Goal: Task Accomplishment & Management: Use online tool/utility

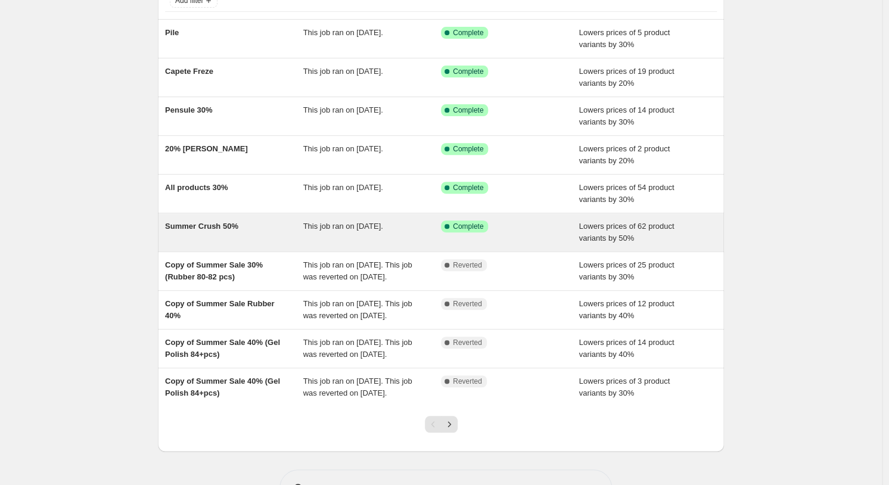
scroll to position [80, 0]
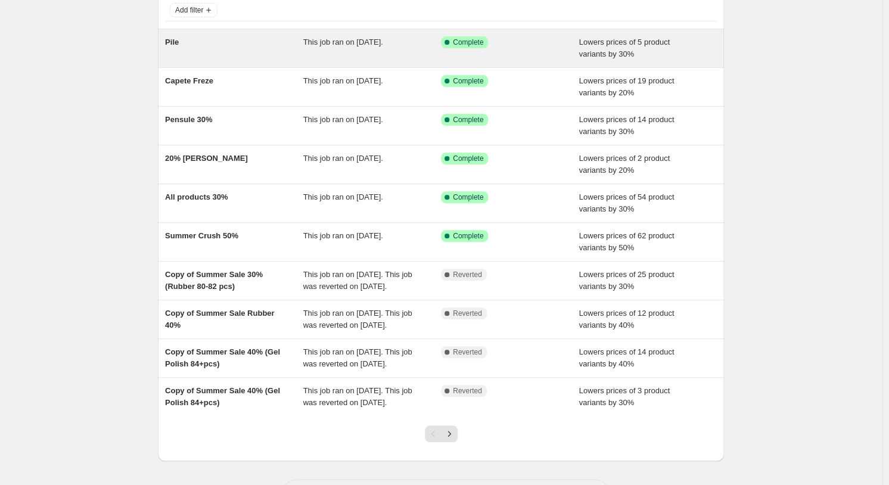
click at [257, 50] on div "Pile" at bounding box center [234, 48] width 138 height 24
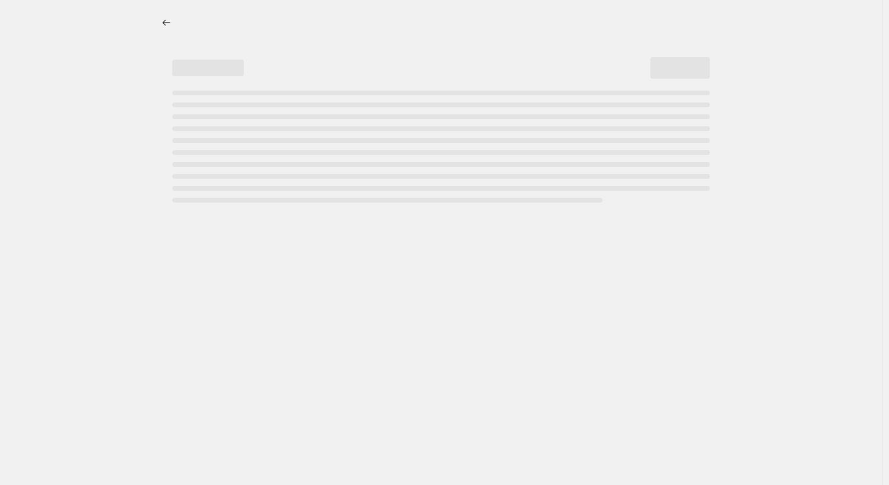
select select "percentage"
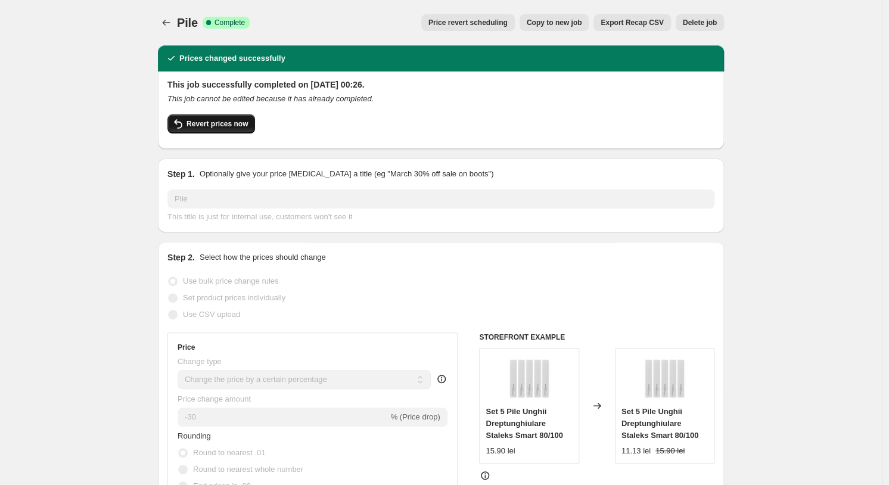
click at [224, 122] on span "Revert prices now" at bounding box center [217, 124] width 61 height 10
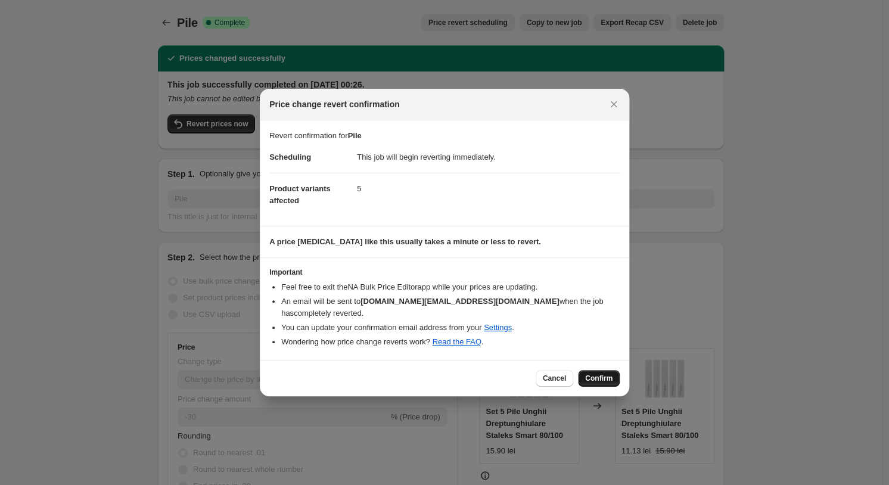
click at [617, 374] on button "Confirm" at bounding box center [599, 378] width 42 height 17
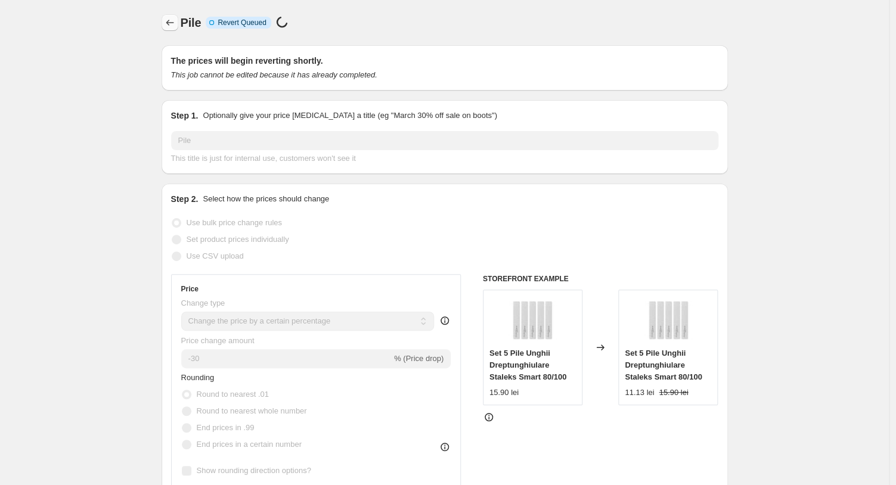
select select "percentage"
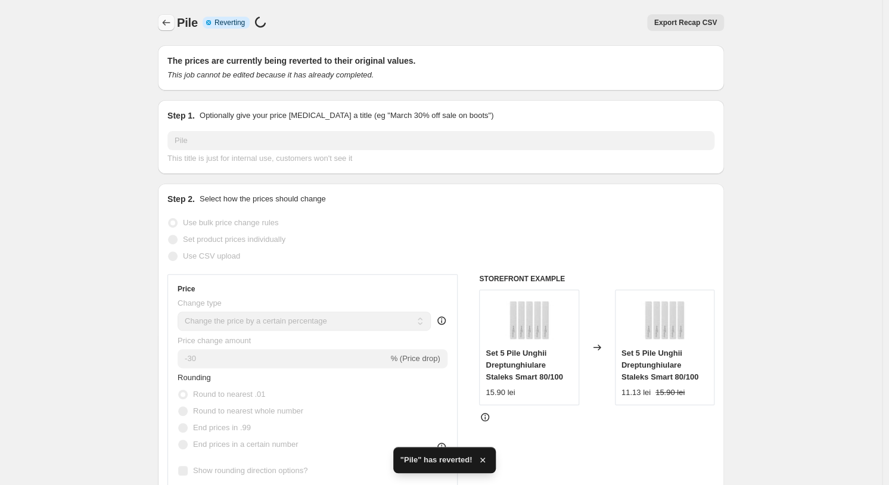
click at [172, 22] on icon "Price change jobs" at bounding box center [166, 23] width 12 height 12
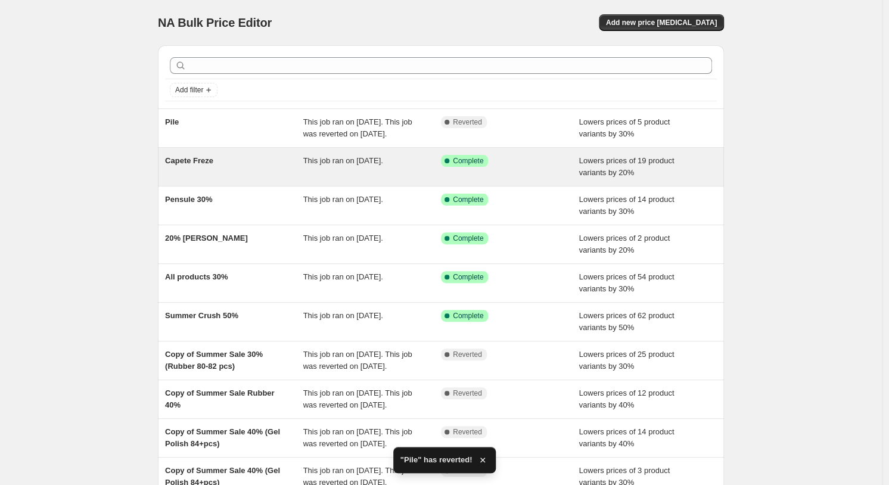
click at [411, 179] on div "This job ran on [DATE]." at bounding box center [372, 167] width 138 height 24
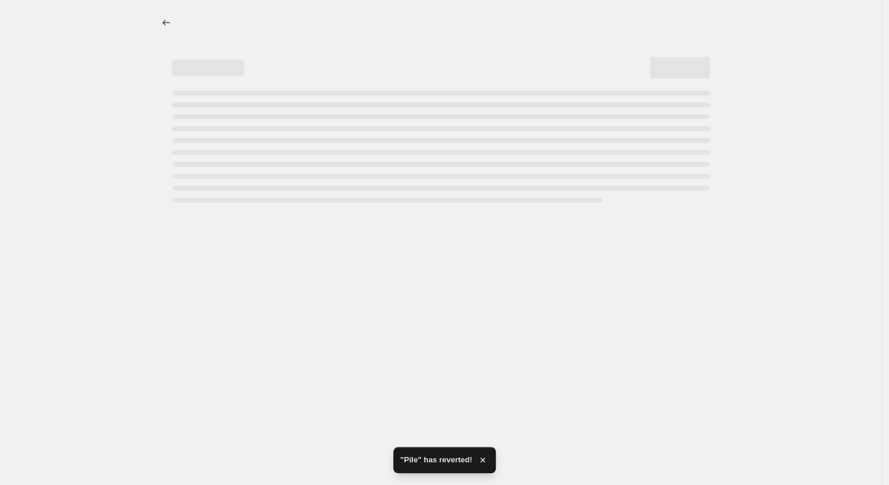
select select "percentage"
select select "collection"
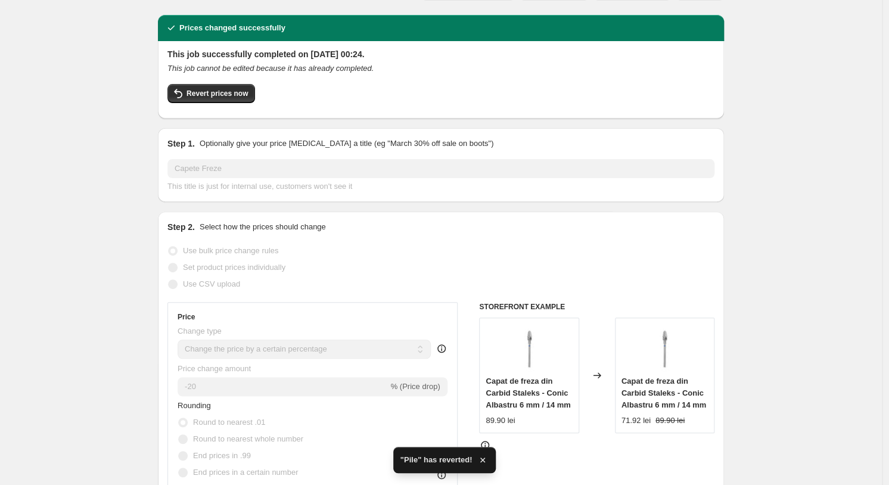
scroll to position [25, 0]
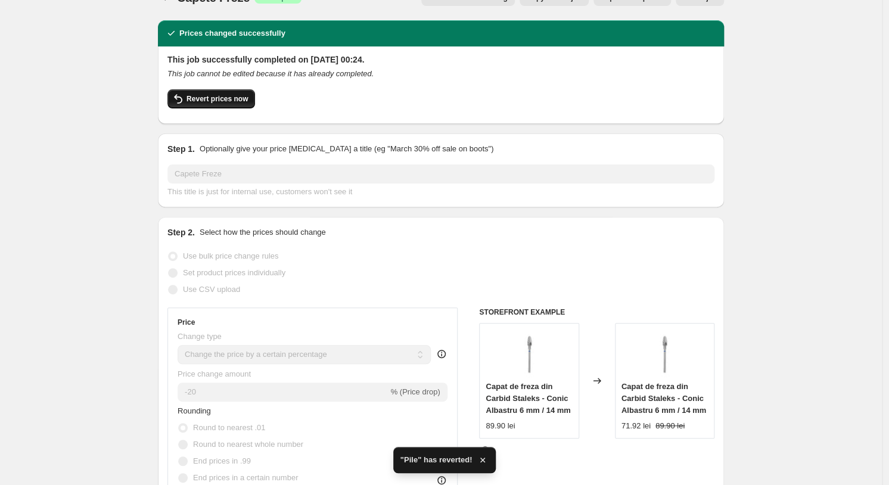
click at [242, 95] on span "Revert prices now" at bounding box center [217, 99] width 61 height 10
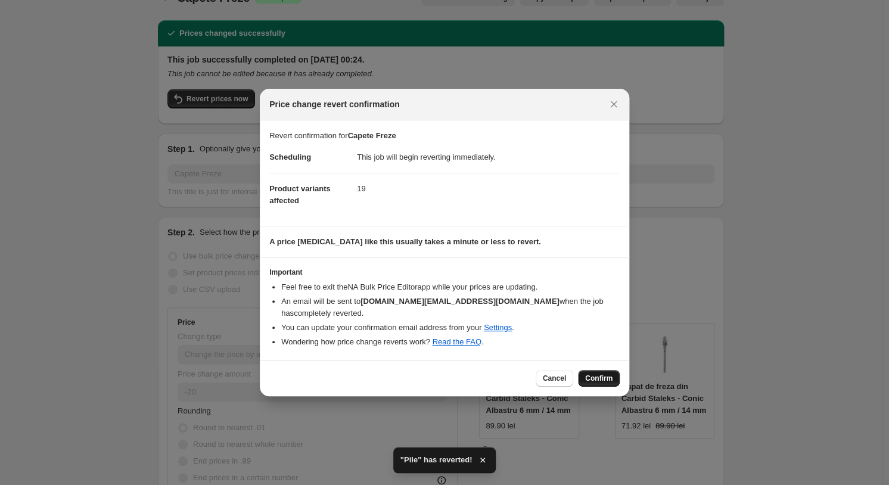
click at [599, 374] on span "Confirm" at bounding box center [598, 379] width 27 height 10
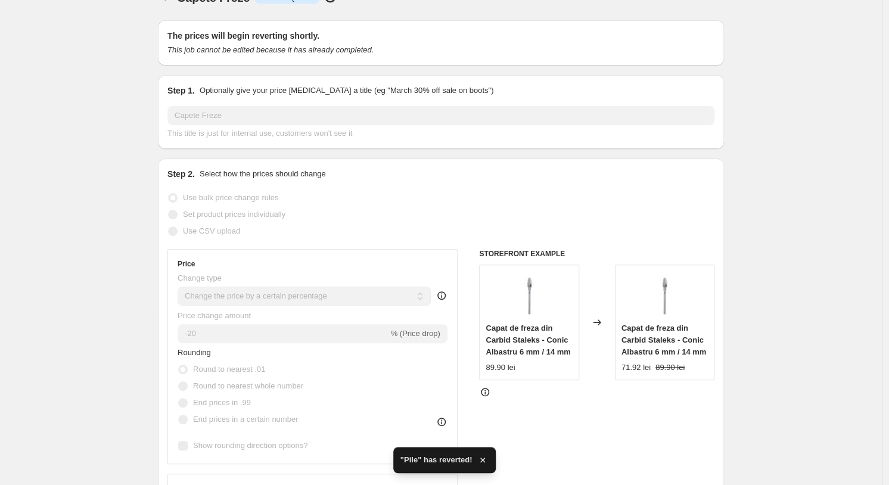
scroll to position [0, 0]
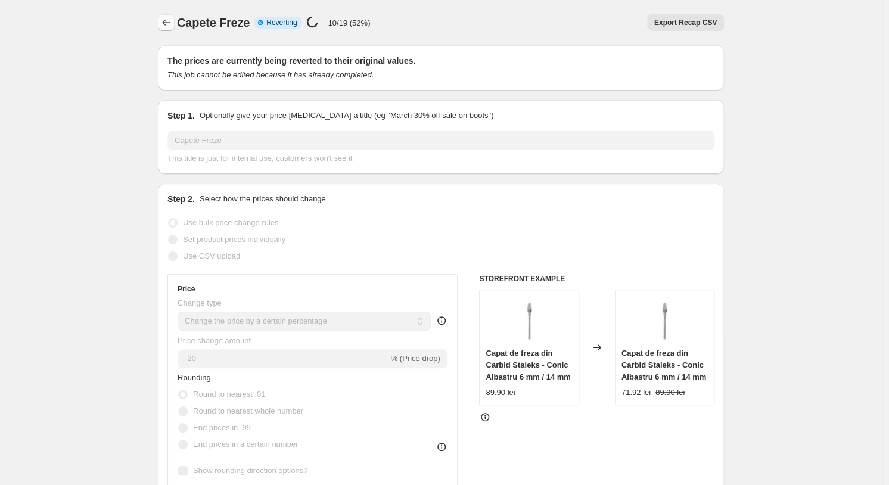
click at [172, 23] on icon "Price change jobs" at bounding box center [166, 23] width 12 height 12
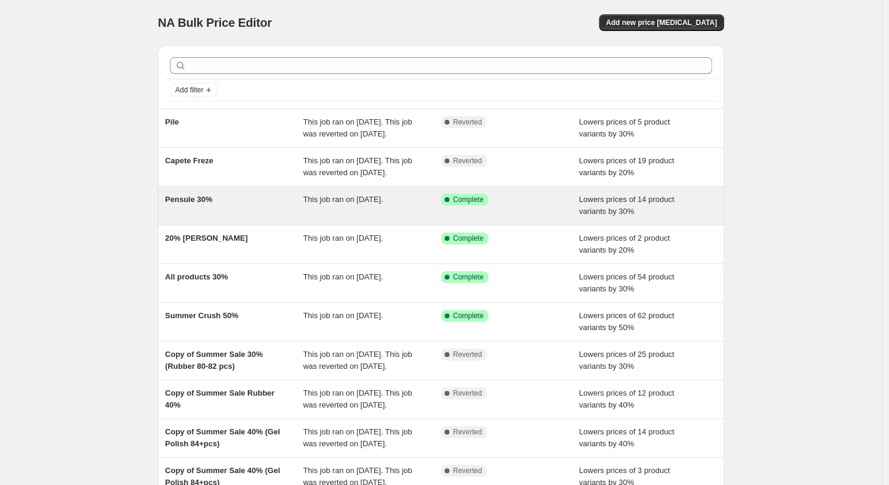
click at [415, 218] on div "This job ran on [DATE]." at bounding box center [372, 206] width 138 height 24
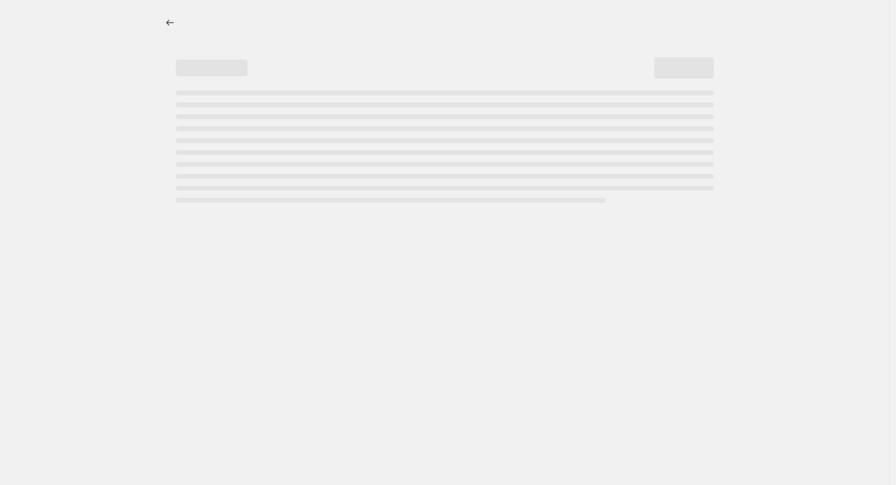
select select "percentage"
select select "collection"
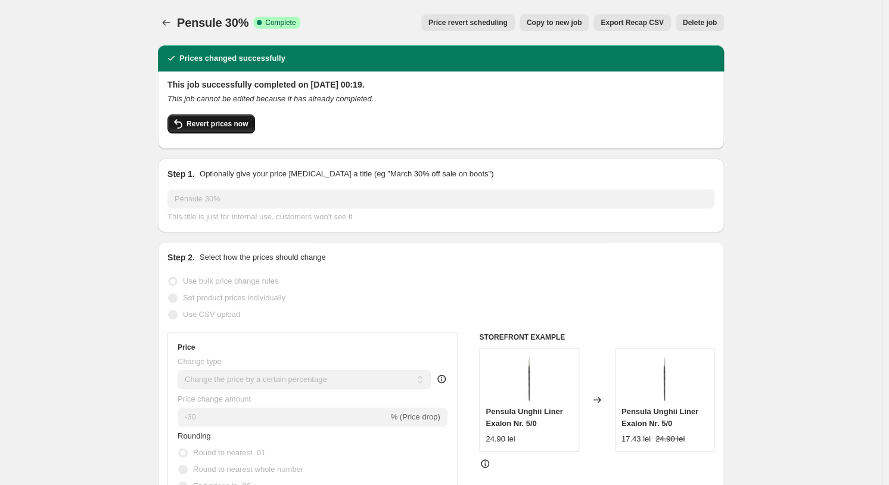
click at [219, 129] on button "Revert prices now" at bounding box center [211, 123] width 88 height 19
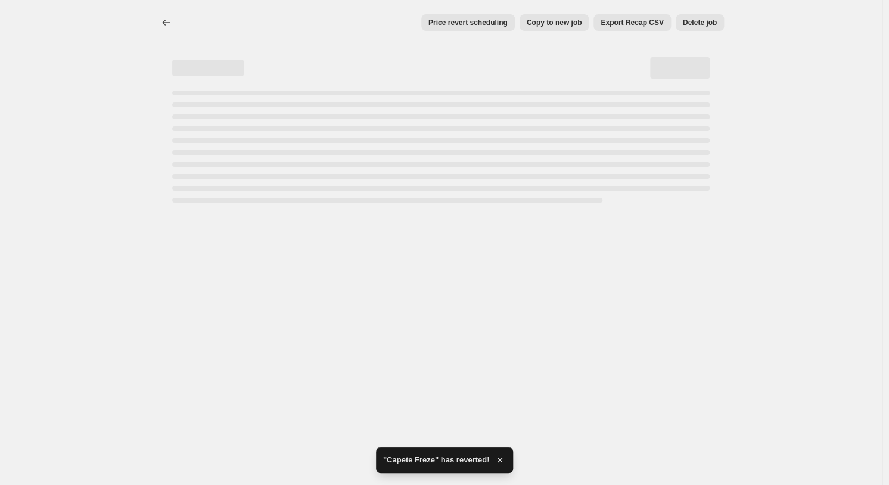
select select "percentage"
select select "collection"
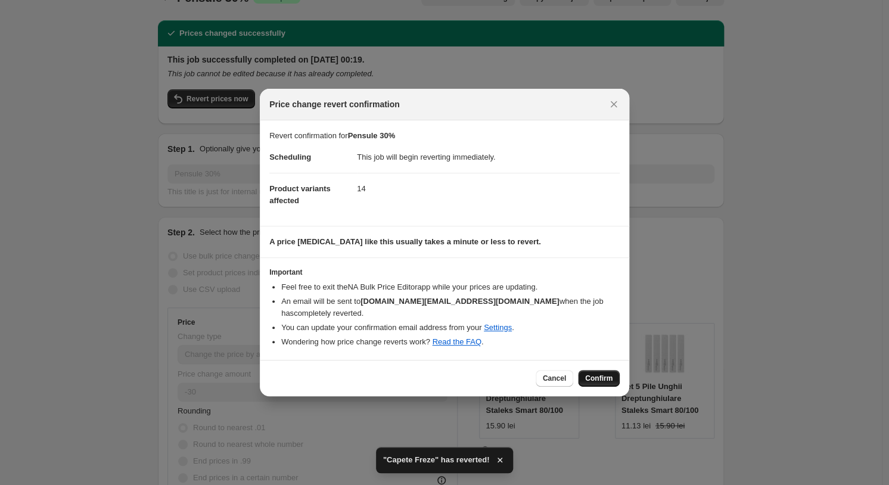
click at [595, 370] on button "Confirm" at bounding box center [599, 378] width 42 height 17
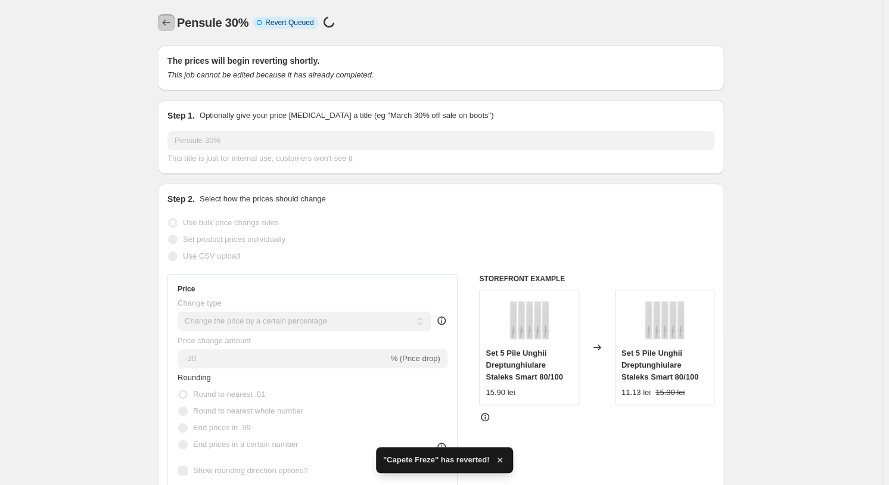
click at [172, 24] on icon "Price change jobs" at bounding box center [166, 23] width 12 height 12
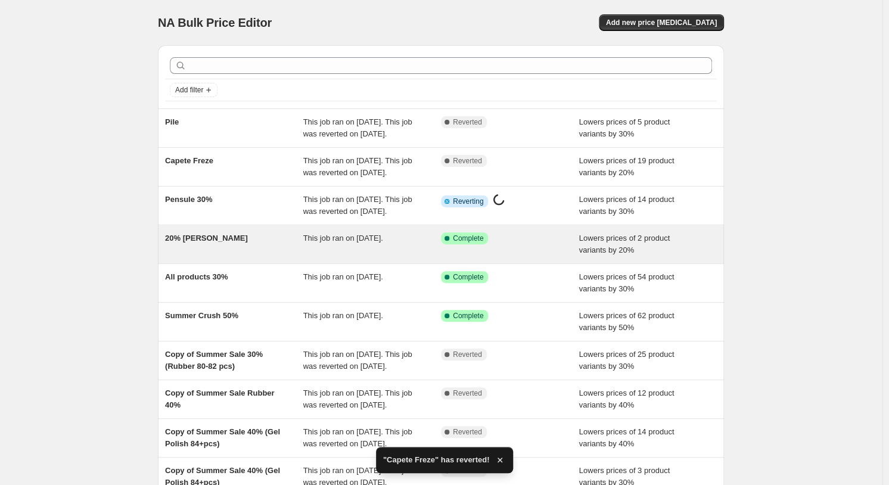
click at [381, 256] on div "This job ran on [DATE]." at bounding box center [372, 244] width 138 height 24
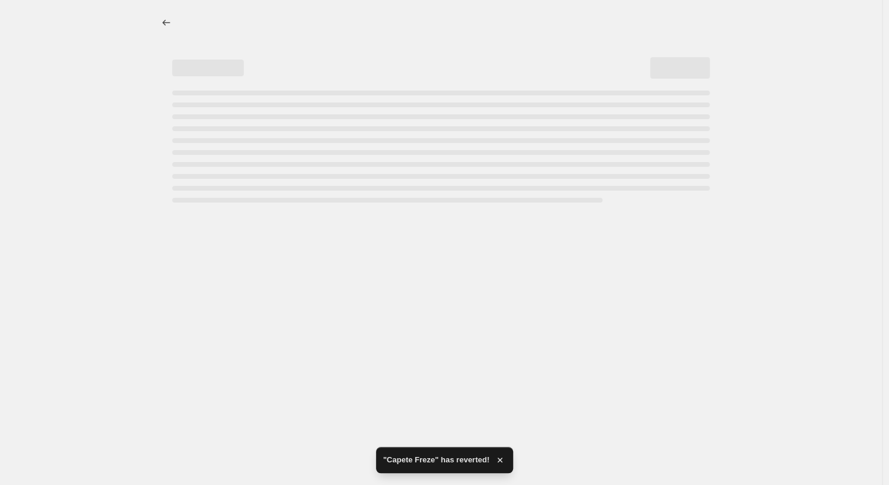
select select "percentage"
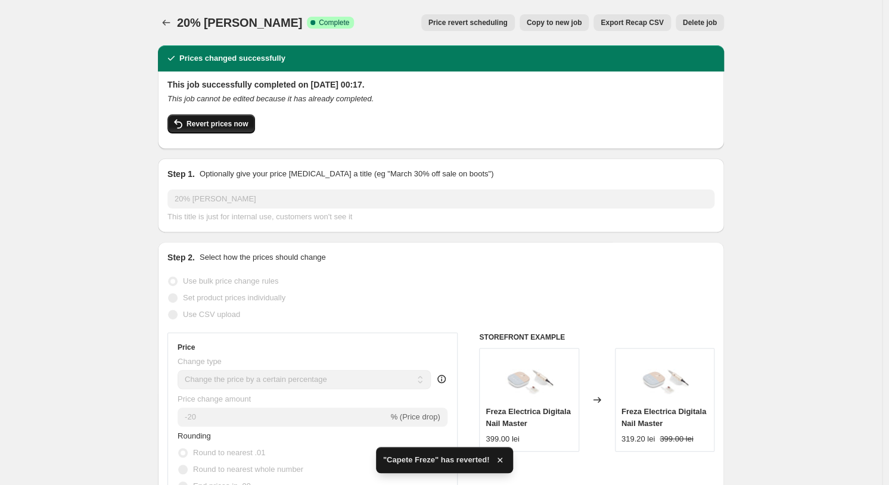
click at [203, 119] on button "Revert prices now" at bounding box center [211, 123] width 88 height 19
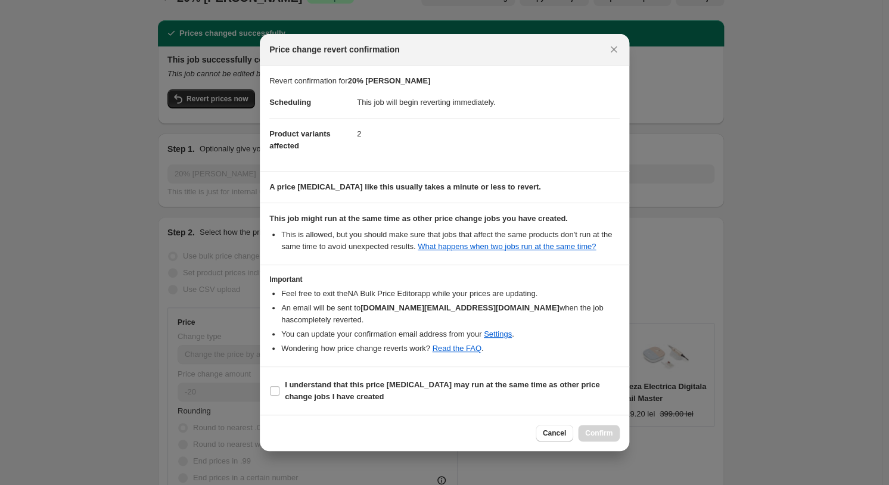
drag, startPoint x: 608, startPoint y: 432, endPoint x: 603, endPoint y: 373, distance: 59.2
click at [603, 373] on div "Price change revert confirmation Revert confirmation for 20% [PERSON_NAME] Sche…" at bounding box center [444, 242] width 369 height 417
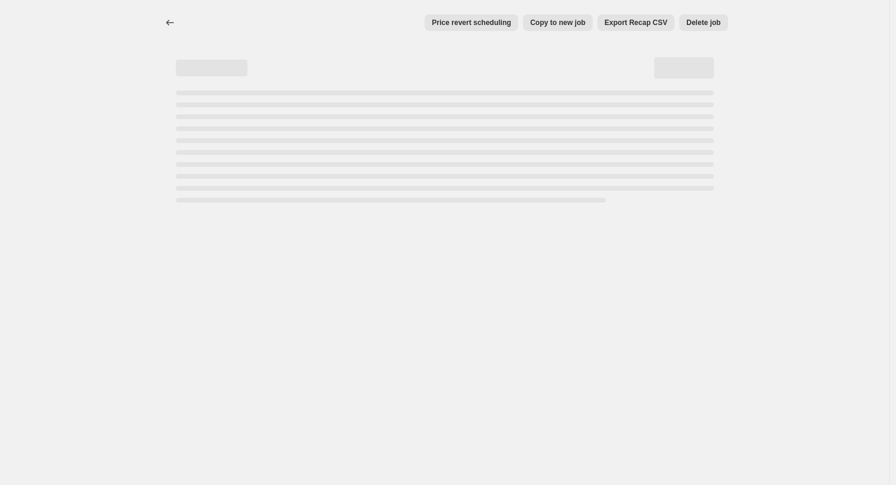
select select "percentage"
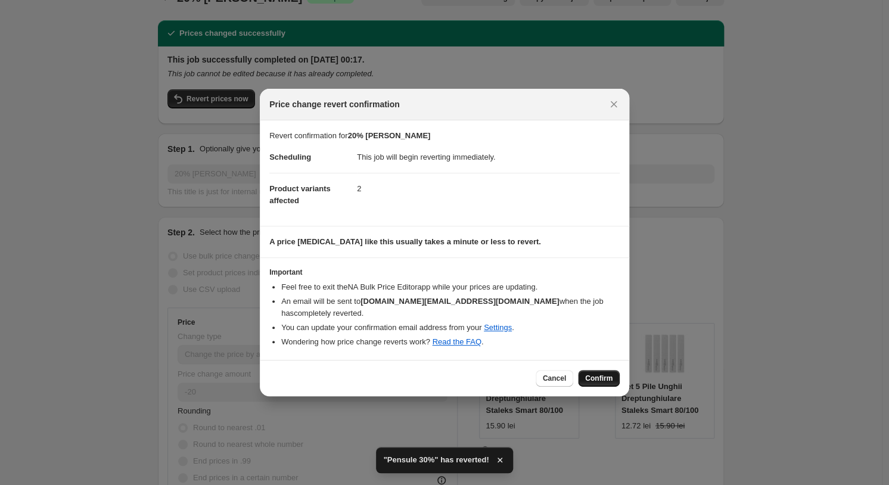
click at [616, 377] on button "Confirm" at bounding box center [599, 378] width 42 height 17
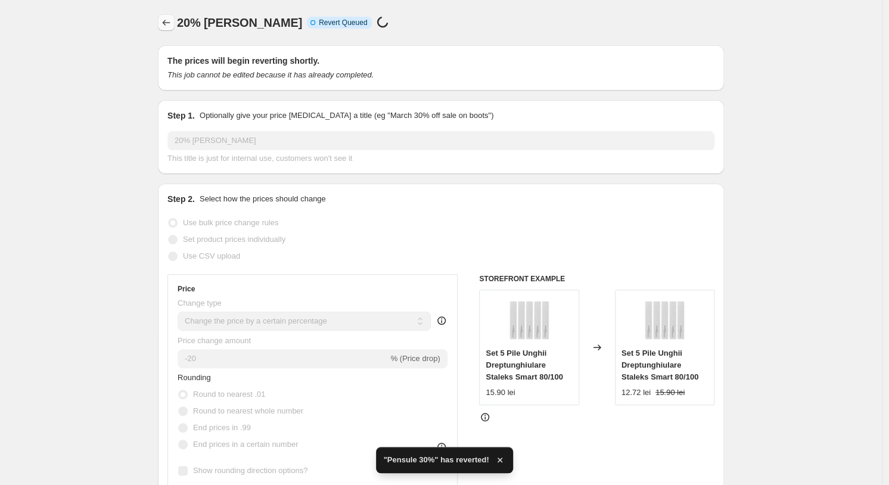
click at [166, 24] on icon "Price change jobs" at bounding box center [166, 23] width 12 height 12
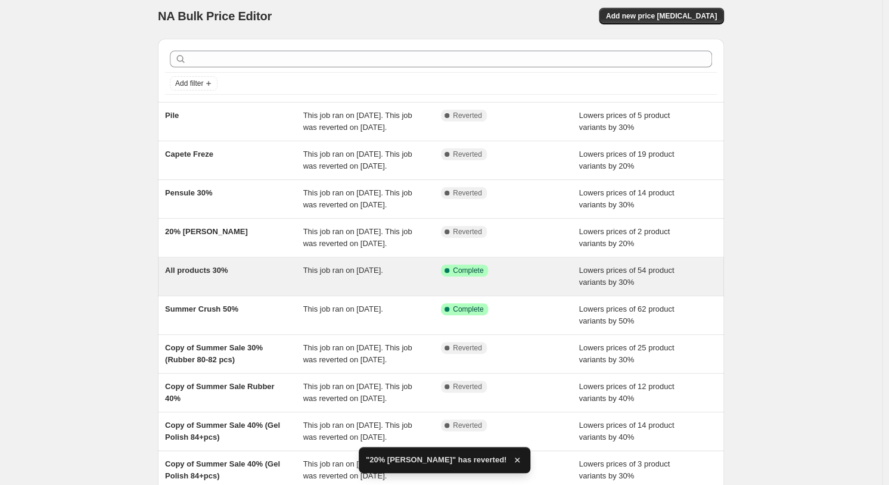
scroll to position [7, 0]
click at [372, 288] on div "This job ran on [DATE]." at bounding box center [372, 276] width 138 height 24
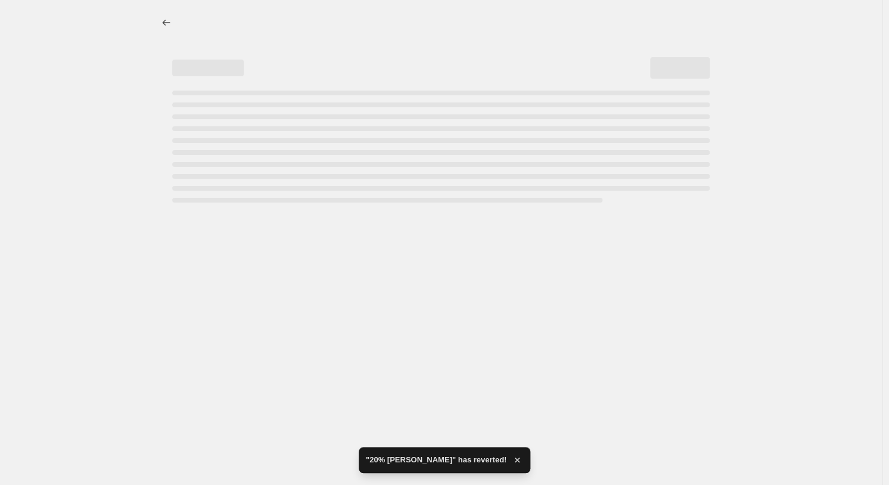
select select "percentage"
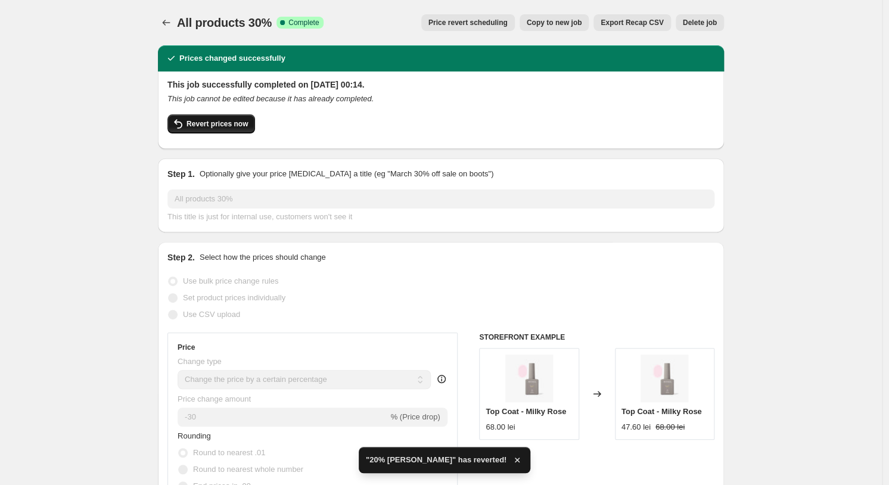
click at [234, 120] on span "Revert prices now" at bounding box center [217, 124] width 61 height 10
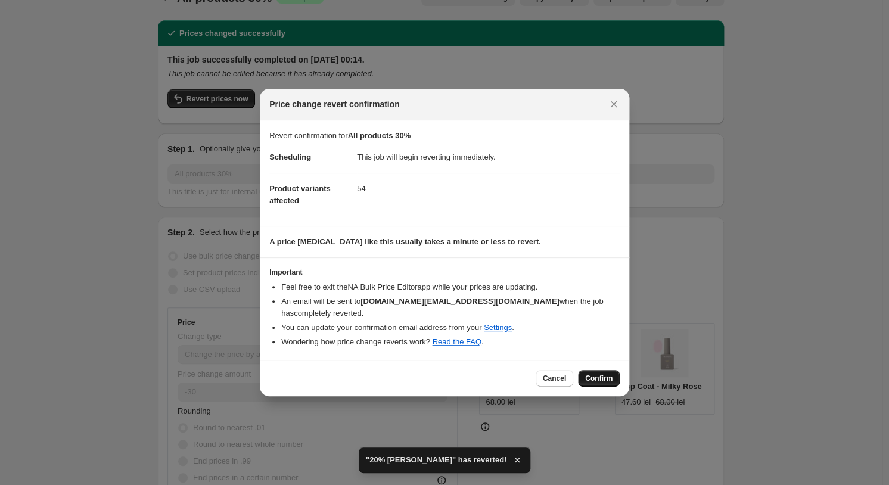
click at [611, 377] on span "Confirm" at bounding box center [598, 379] width 27 height 10
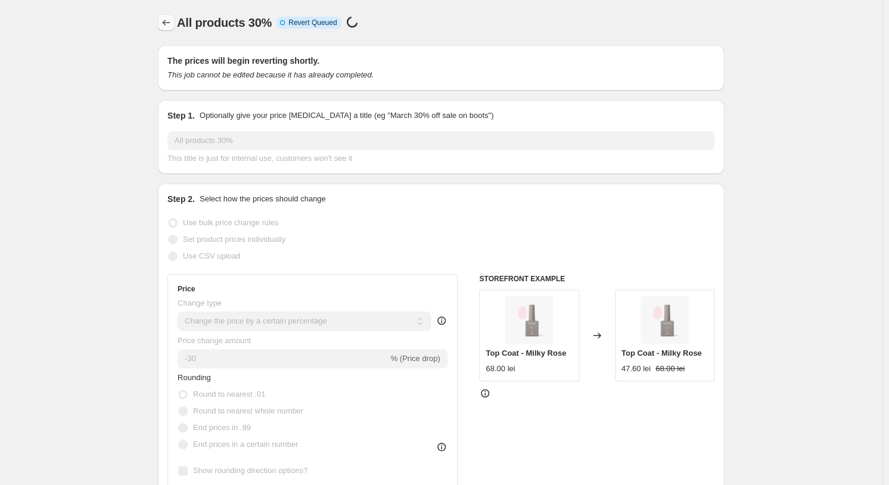
click at [172, 24] on icon "Price change jobs" at bounding box center [166, 23] width 12 height 12
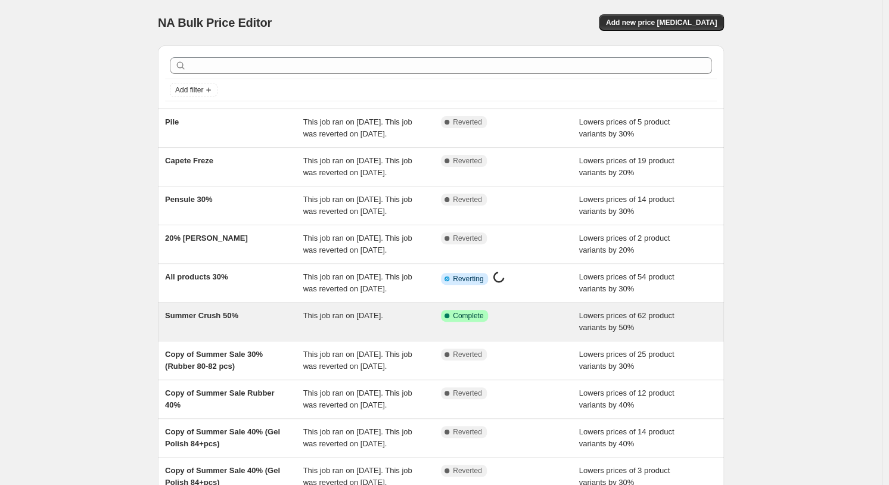
click at [399, 341] on div "Summer Crush 50% This job ran on [DATE]. Success Complete Complete Lowers price…" at bounding box center [441, 322] width 566 height 38
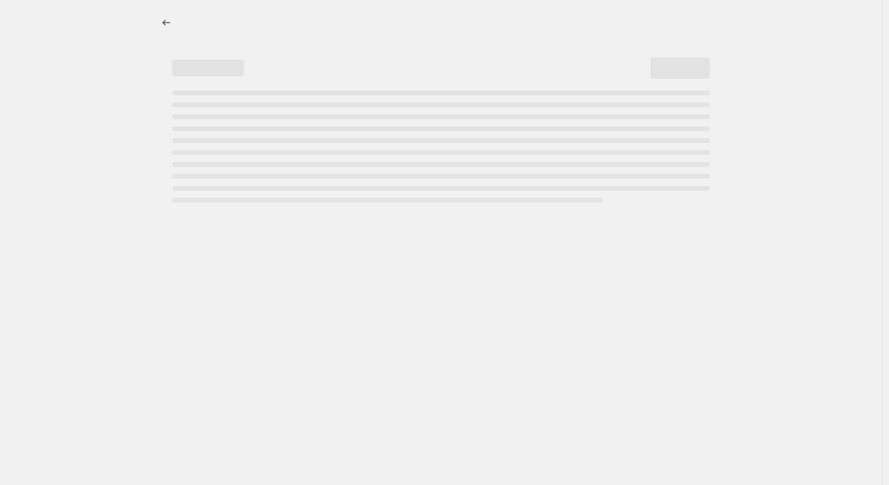
select select "percentage"
select select "collection"
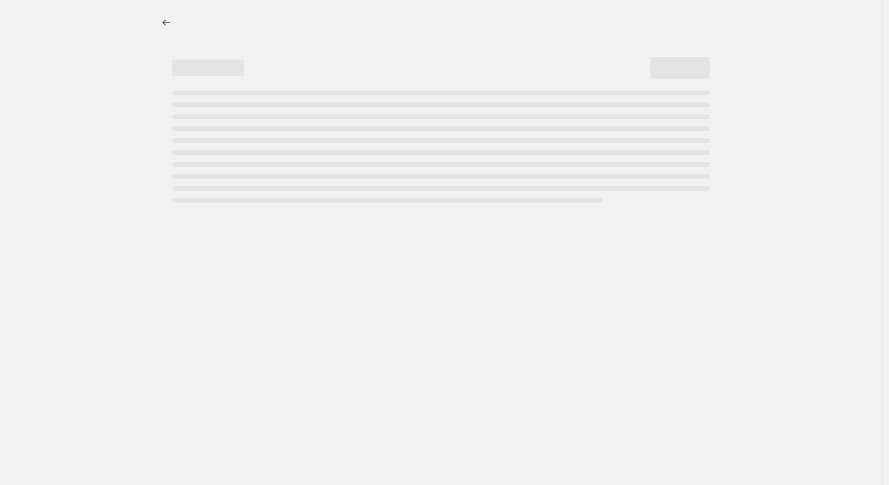
select select "collection"
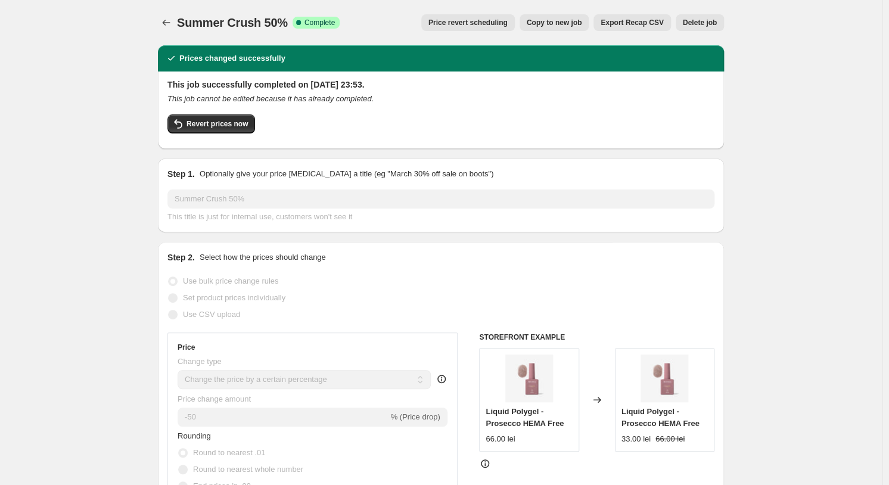
scroll to position [9, 0]
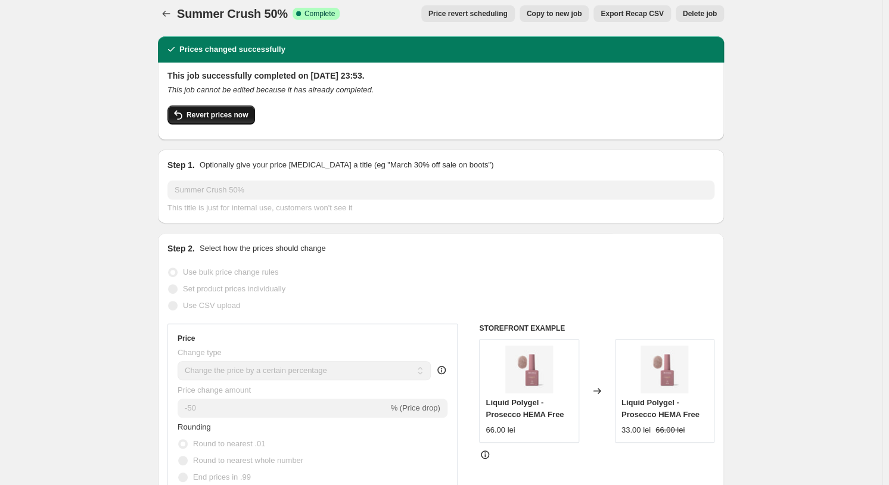
click at [237, 113] on span "Revert prices now" at bounding box center [217, 115] width 61 height 10
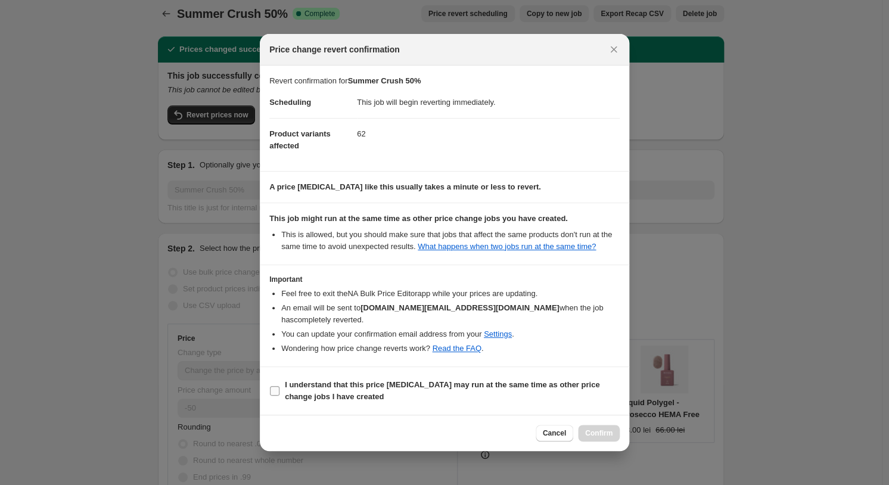
drag, startPoint x: 458, startPoint y: 388, endPoint x: 465, endPoint y: 405, distance: 18.2
click at [458, 388] on b "I understand that this price [MEDICAL_DATA] may run at the same time as other p…" at bounding box center [442, 390] width 315 height 21
click at [279, 388] on input "I understand that this price [MEDICAL_DATA] may run at the same time as other p…" at bounding box center [275, 391] width 10 height 10
checkbox input "true"
click at [616, 48] on icon "Close" at bounding box center [614, 50] width 12 height 12
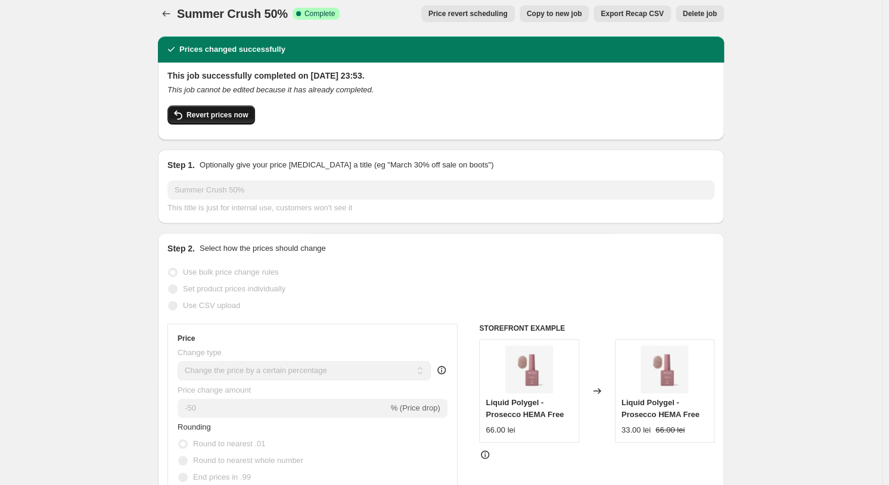
click at [207, 113] on span "Revert prices now" at bounding box center [217, 115] width 61 height 10
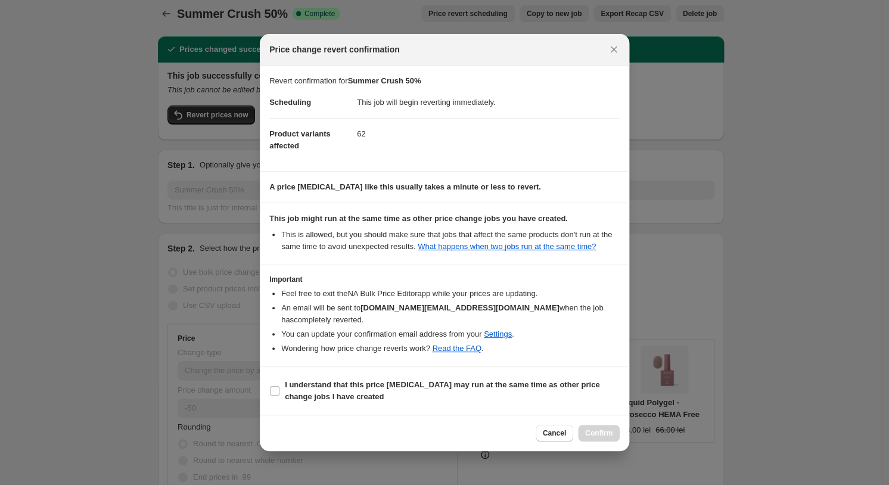
click at [602, 433] on div "Cancel Confirm" at bounding box center [578, 433] width 84 height 17
click at [495, 385] on b "I understand that this price [MEDICAL_DATA] may run at the same time as other p…" at bounding box center [442, 390] width 315 height 21
click at [279, 386] on input "I understand that this price [MEDICAL_DATA] may run at the same time as other p…" at bounding box center [275, 391] width 10 height 10
checkbox input "true"
click at [613, 434] on button "Confirm" at bounding box center [599, 433] width 42 height 17
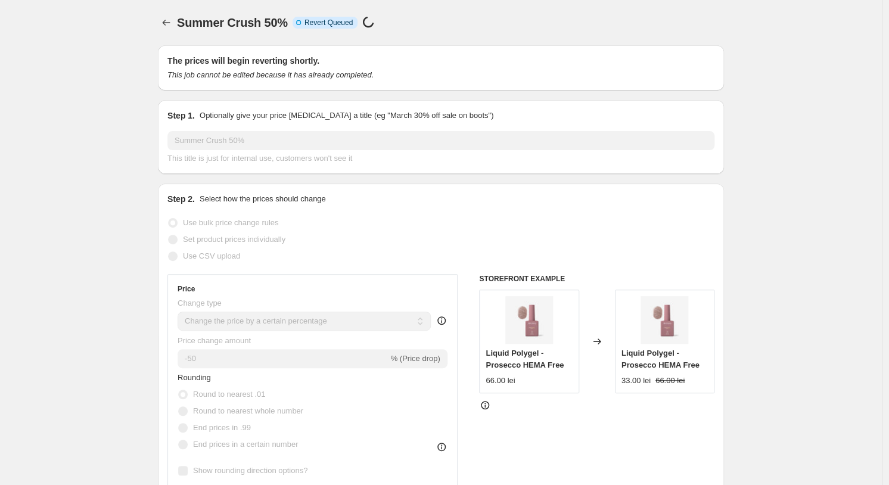
scroll to position [9, 0]
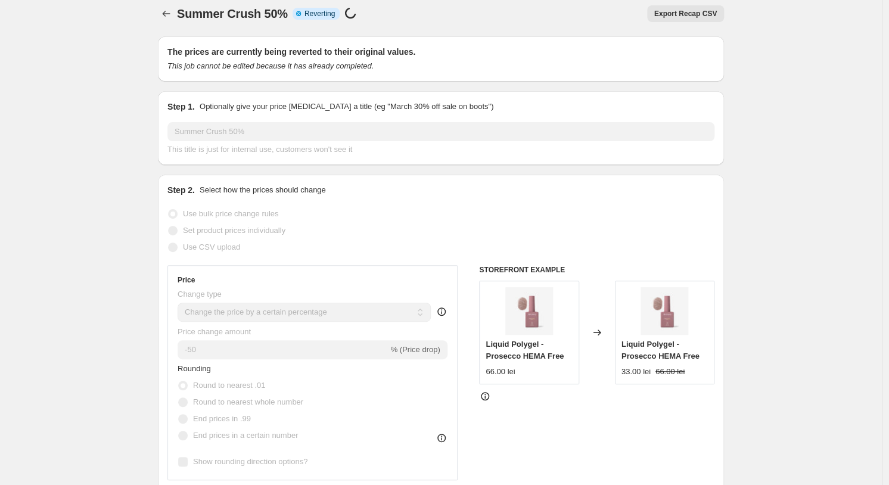
select select "percentage"
select select "collection"
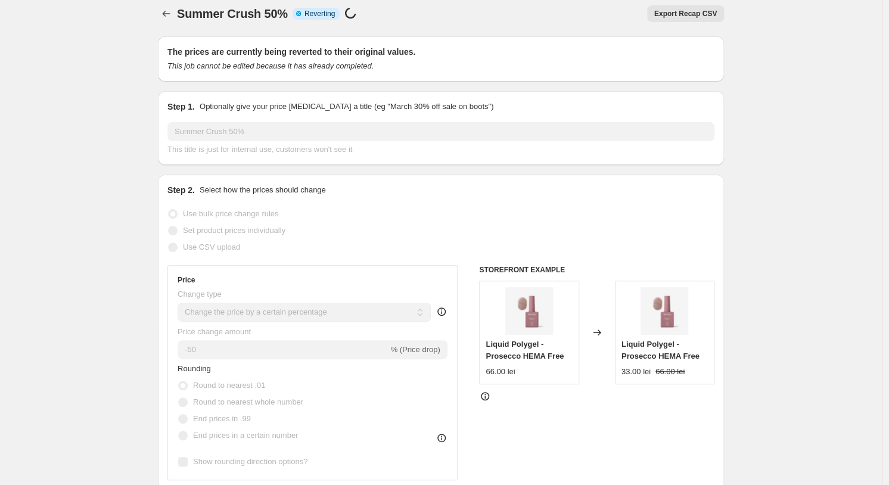
select select "collection"
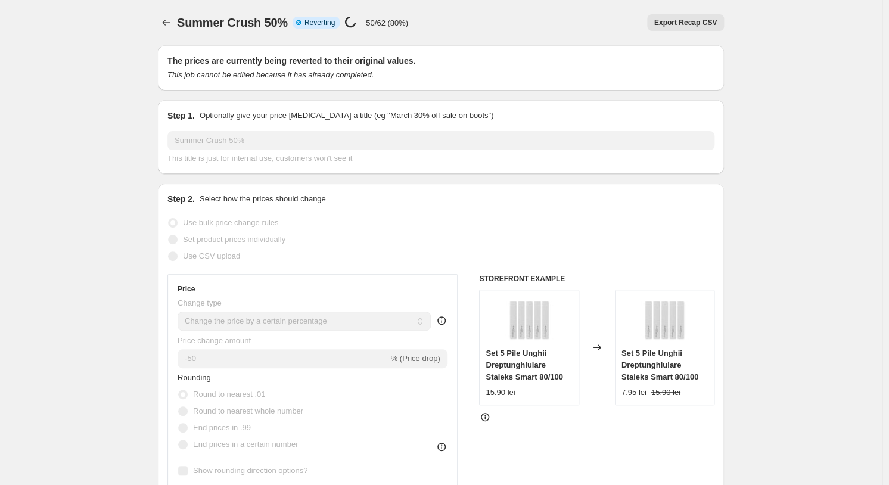
select select "percentage"
select select "collection"
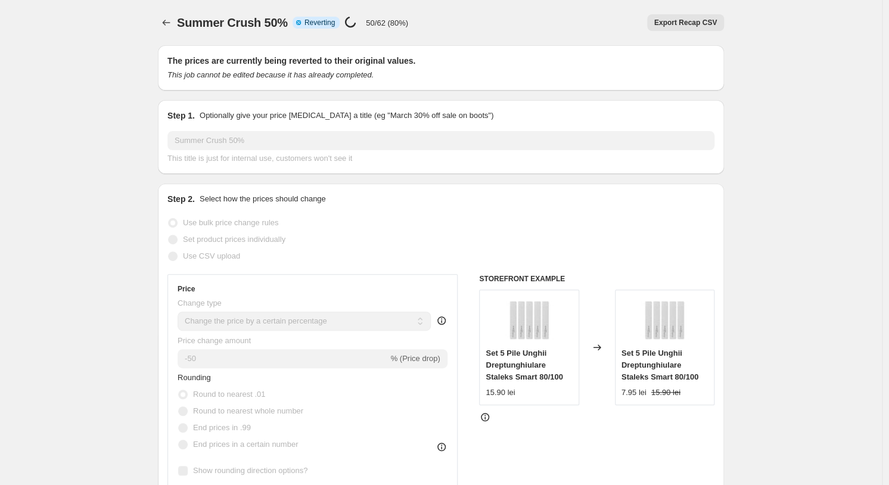
select select "collection"
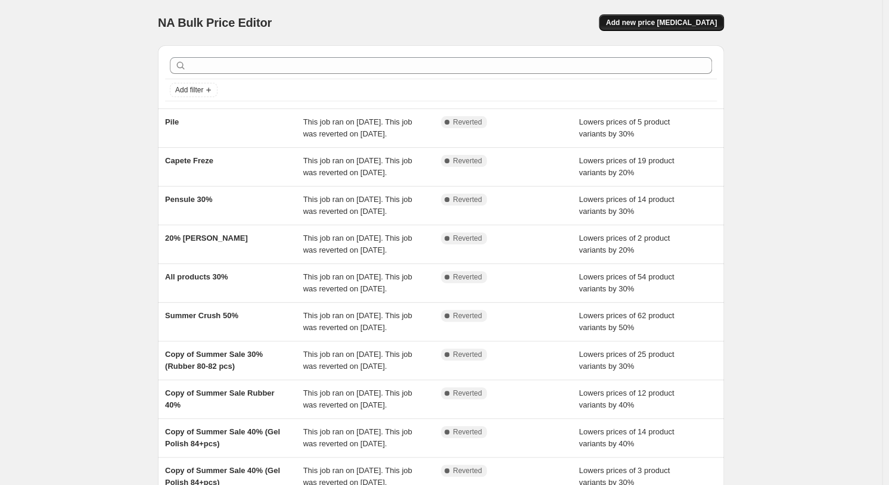
click at [685, 24] on span "Add new price [MEDICAL_DATA]" at bounding box center [661, 23] width 111 height 10
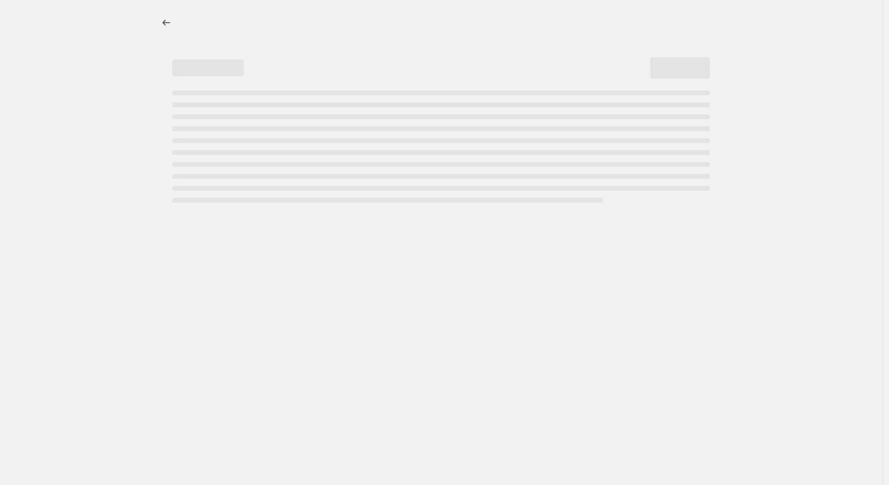
select select "percentage"
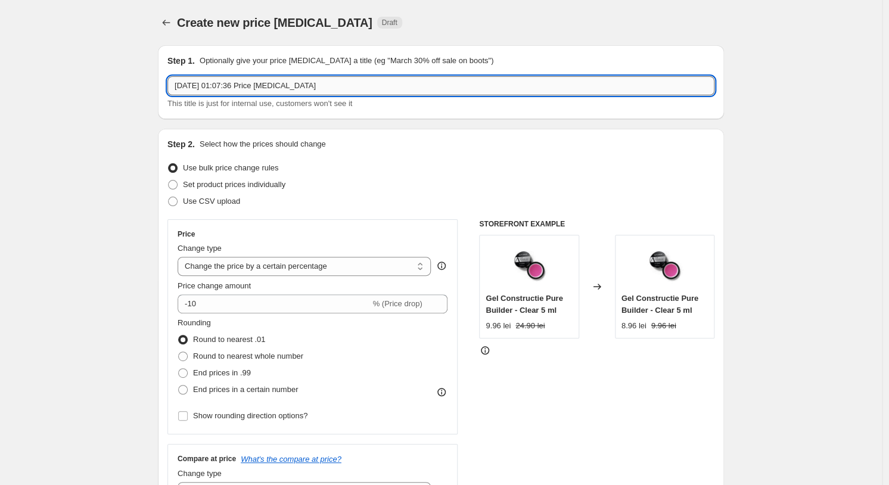
drag, startPoint x: 442, startPoint y: 82, endPoint x: -29, endPoint y: 50, distance: 471.9
click at [167, 76] on input "12 Aug 2025, 01:07:36 Price change job" at bounding box center [440, 85] width 547 height 19
type input "FINAL SALE 70% OFF"
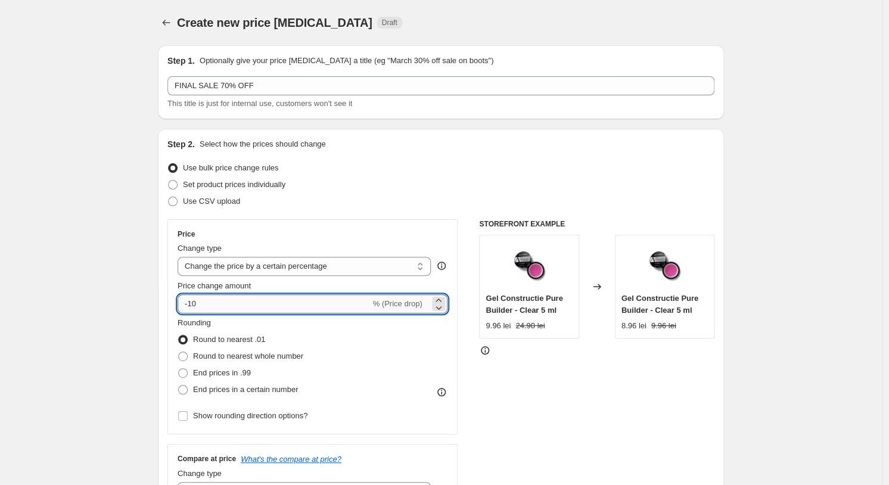
click at [192, 303] on input "-10" at bounding box center [274, 303] width 192 height 19
type input "-70"
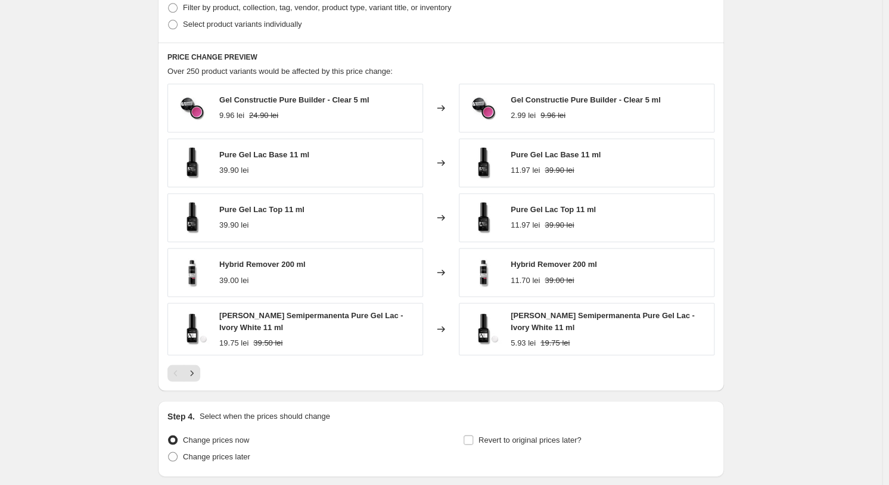
scroll to position [488, 0]
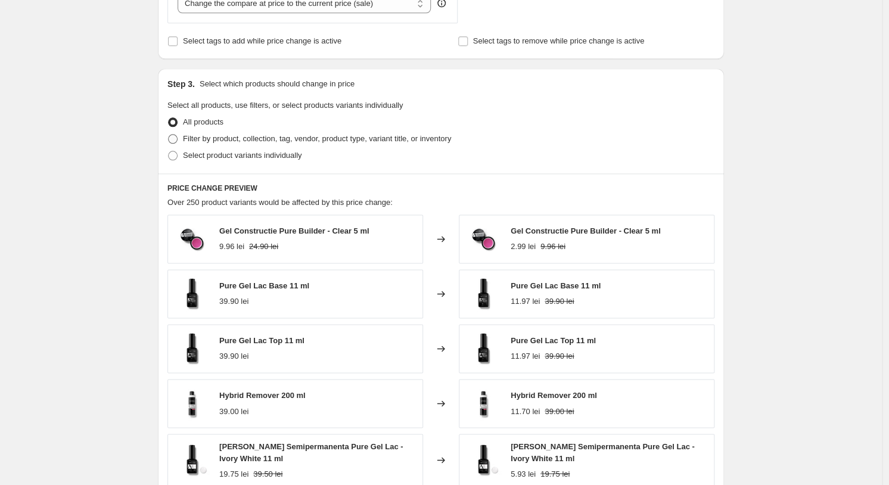
click at [206, 141] on span "Filter by product, collection, tag, vendor, product type, variant title, or inv…" at bounding box center [317, 138] width 268 height 9
click at [169, 135] on input "Filter by product, collection, tag, vendor, product type, variant title, or inv…" at bounding box center [168, 134] width 1 height 1
radio input "true"
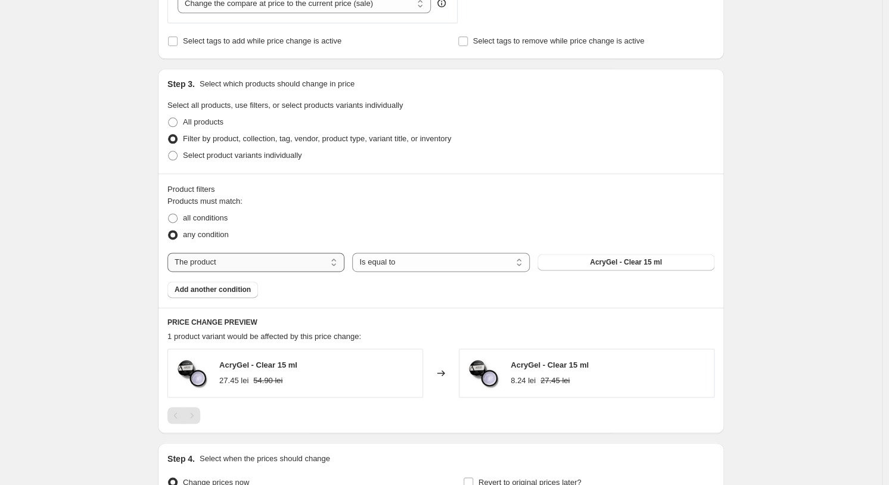
select select "collection"
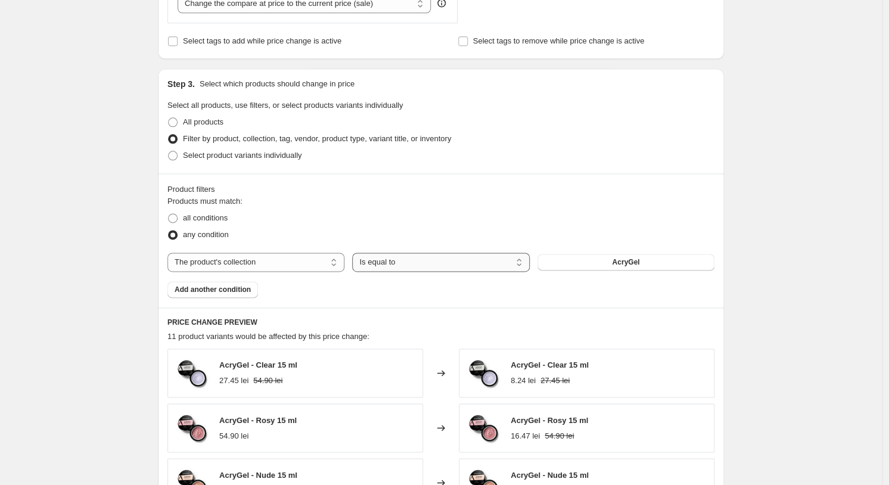
click at [629, 262] on span "AcryGel" at bounding box center [625, 262] width 27 height 10
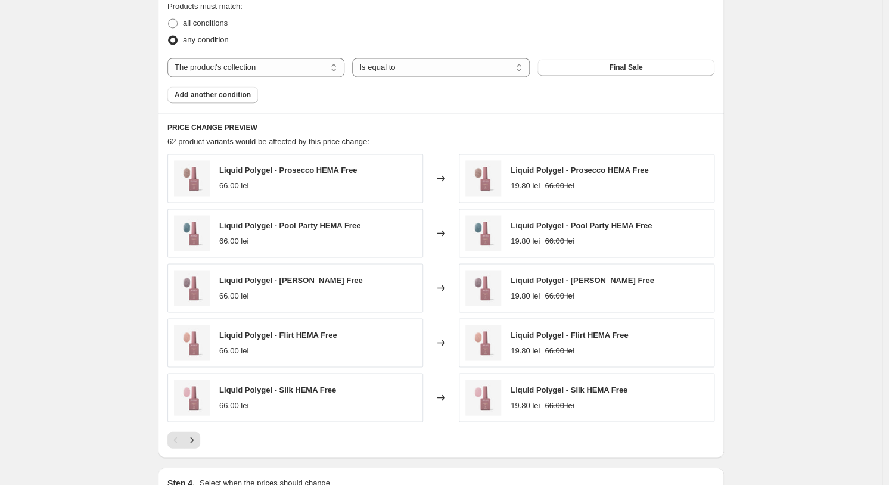
scroll to position [744, 0]
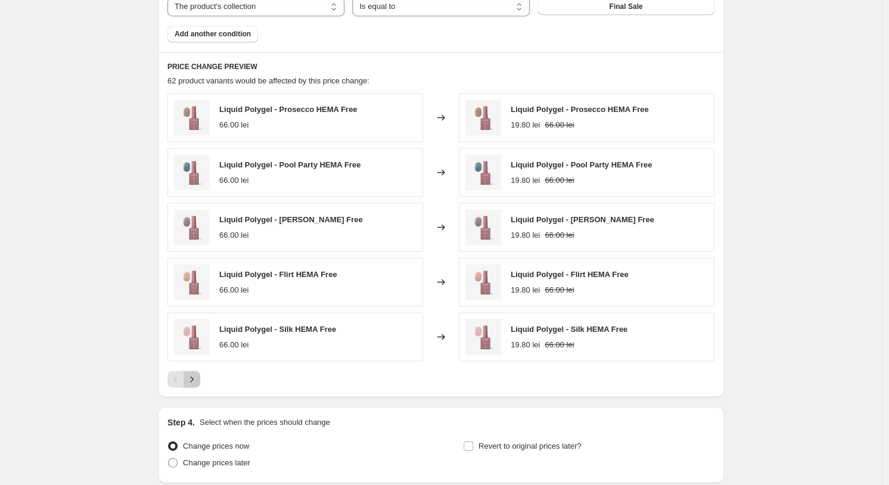
click at [198, 382] on icon "Next" at bounding box center [192, 379] width 12 height 12
click at [198, 380] on icon "Next" at bounding box center [192, 379] width 12 height 12
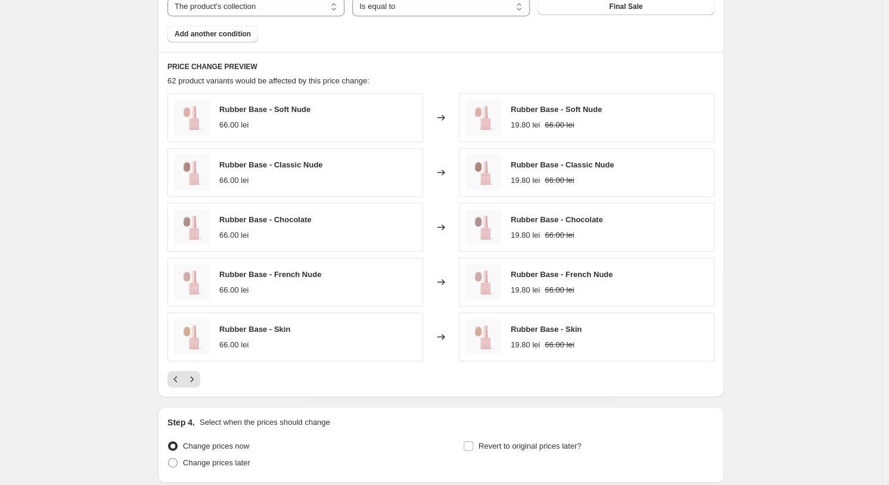
scroll to position [840, 0]
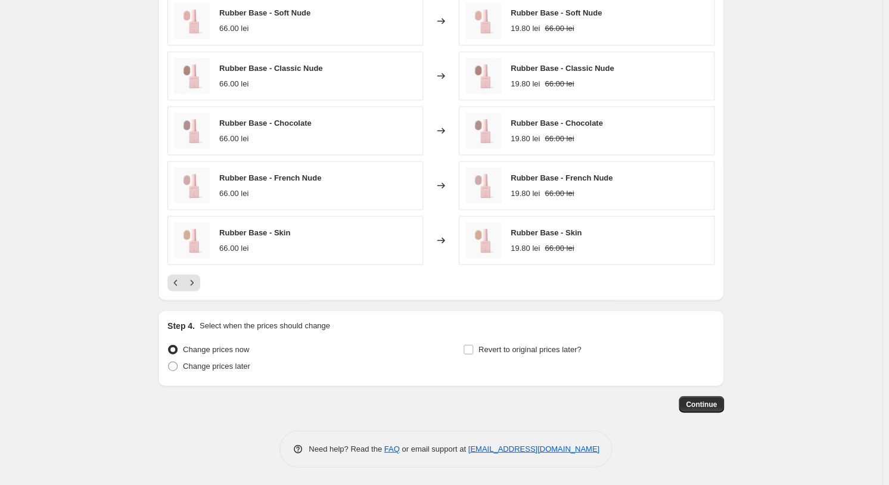
click at [702, 400] on span "Continue" at bounding box center [701, 404] width 31 height 10
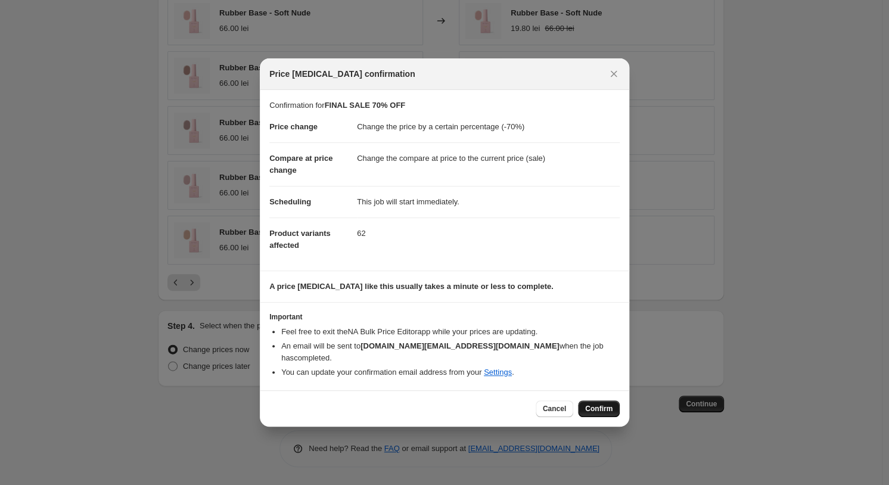
click at [610, 404] on span "Confirm" at bounding box center [598, 409] width 27 height 10
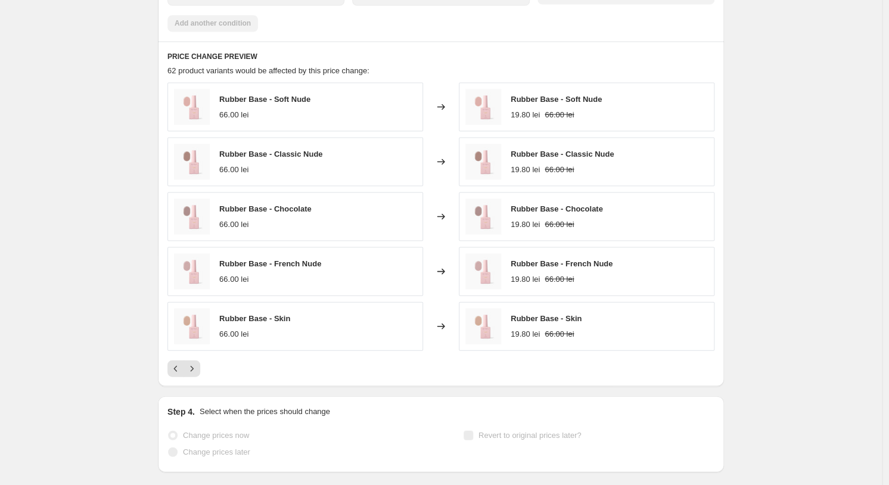
scroll to position [871, 0]
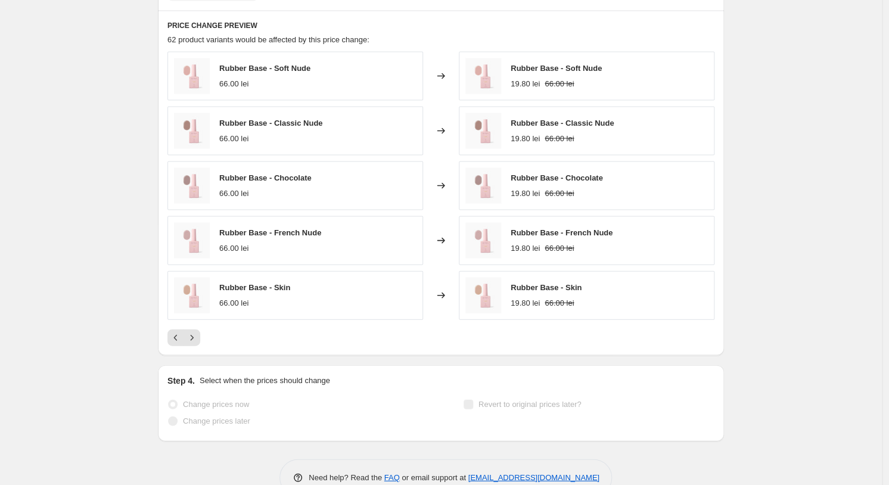
select select "percentage"
select select "collection"
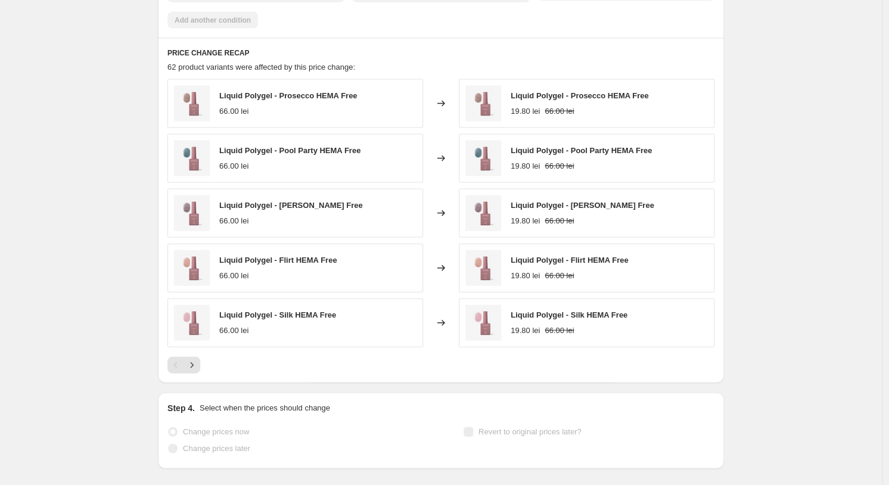
scroll to position [0, 0]
